Goal: Book appointment/travel/reservation

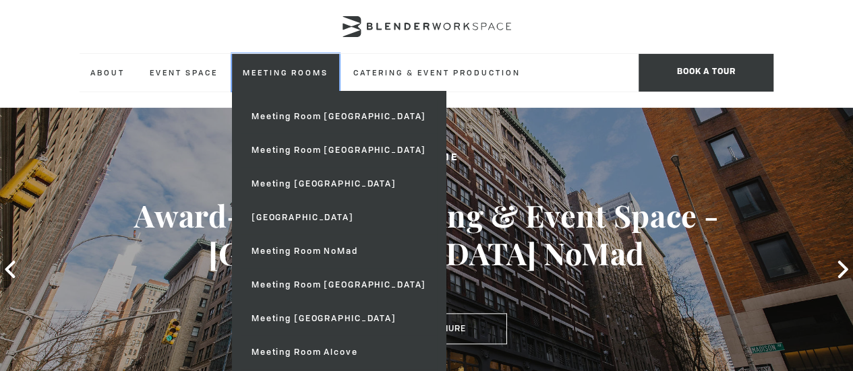
click at [337, 79] on link "Meeting Rooms" at bounding box center [285, 72] width 107 height 37
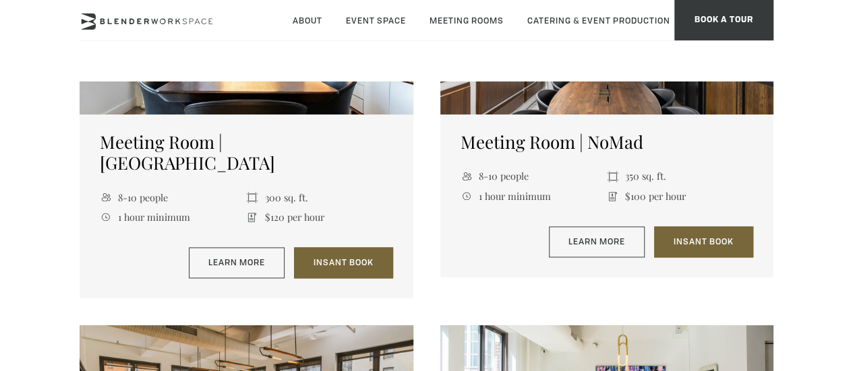
scroll to position [876, 0]
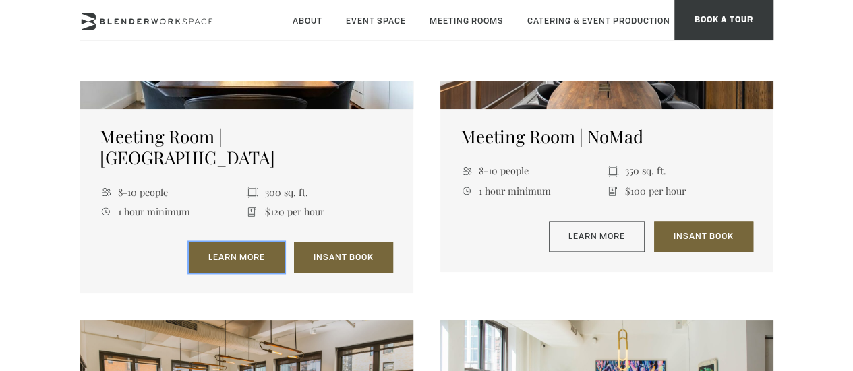
click at [245, 242] on link "Learn More" at bounding box center [237, 257] width 96 height 31
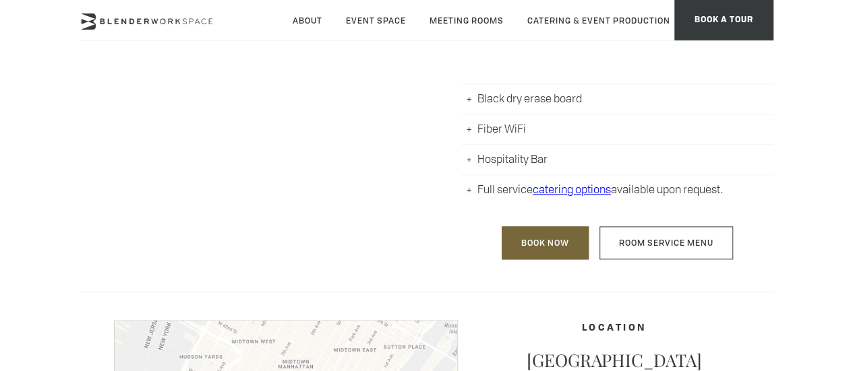
scroll to position [741, 0]
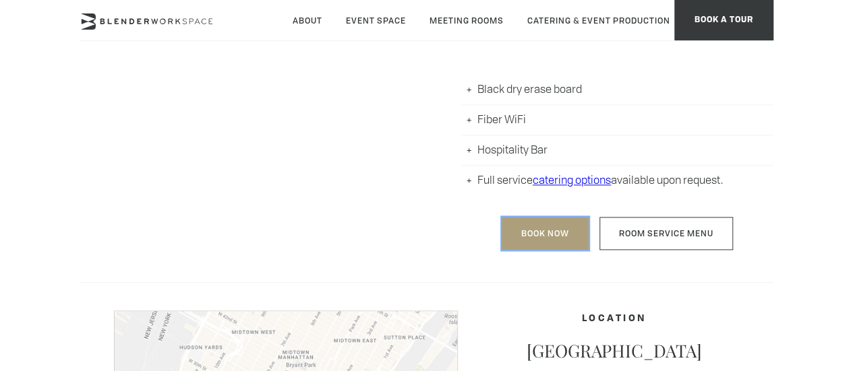
click at [557, 230] on link "Book Now" at bounding box center [545, 233] width 87 height 33
